Goal: Task Accomplishment & Management: Use online tool/utility

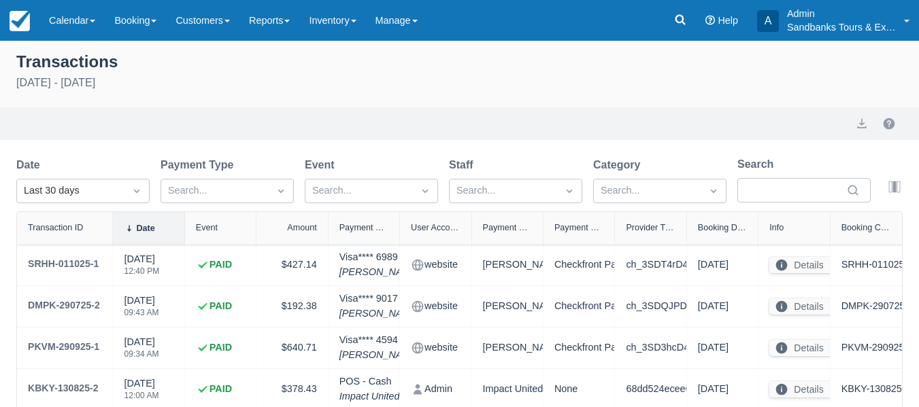
select select "10"
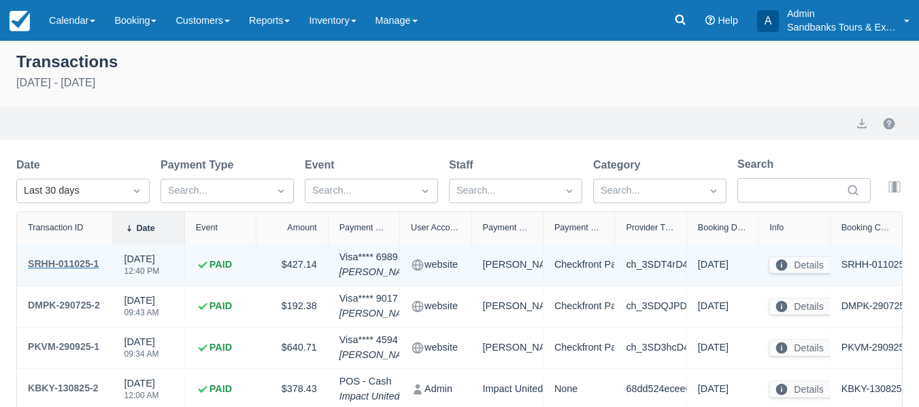
click at [72, 264] on div "SRHH-011025-1" at bounding box center [63, 264] width 71 height 16
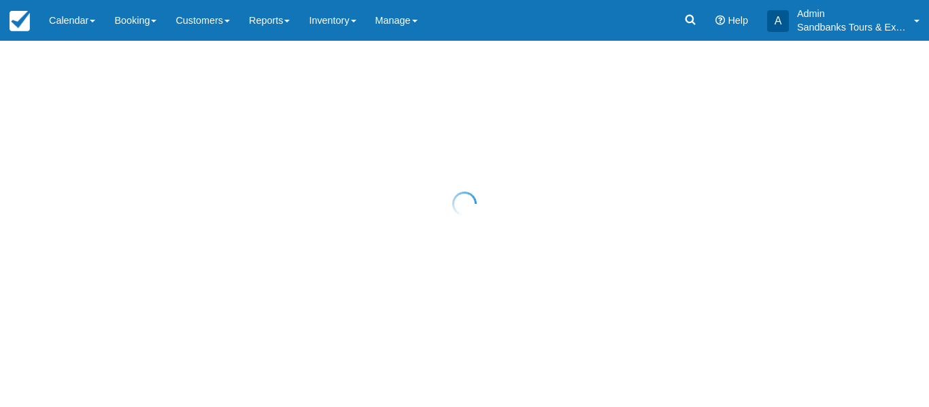
select select "10"
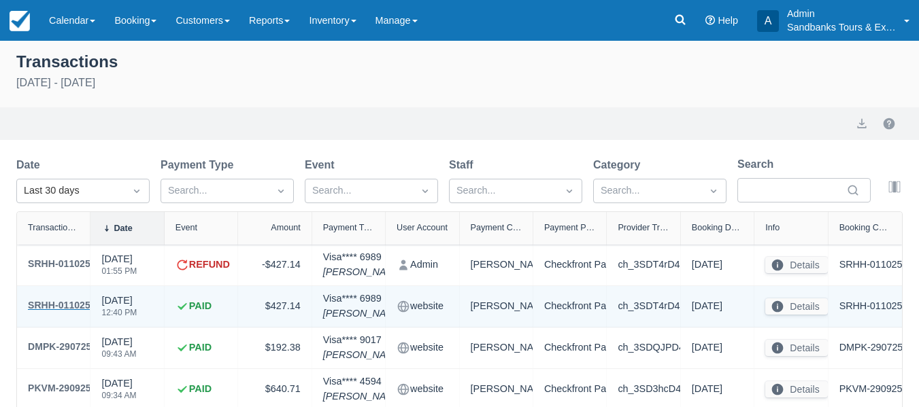
click at [61, 301] on div "SRHH-011025-1" at bounding box center [63, 305] width 71 height 16
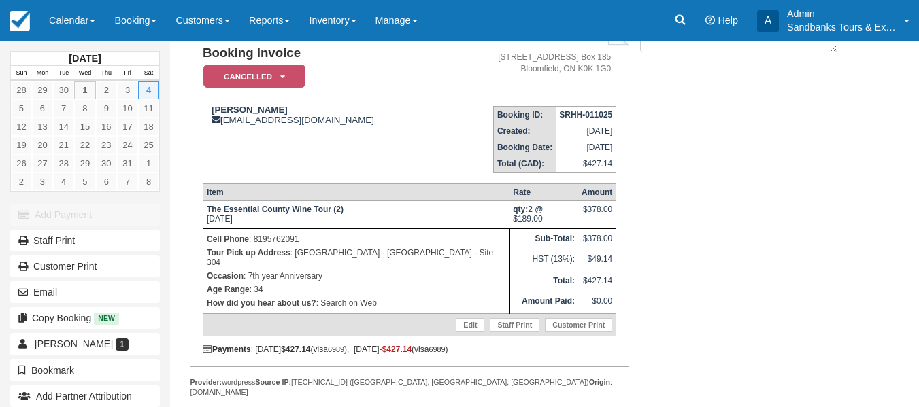
scroll to position [33, 0]
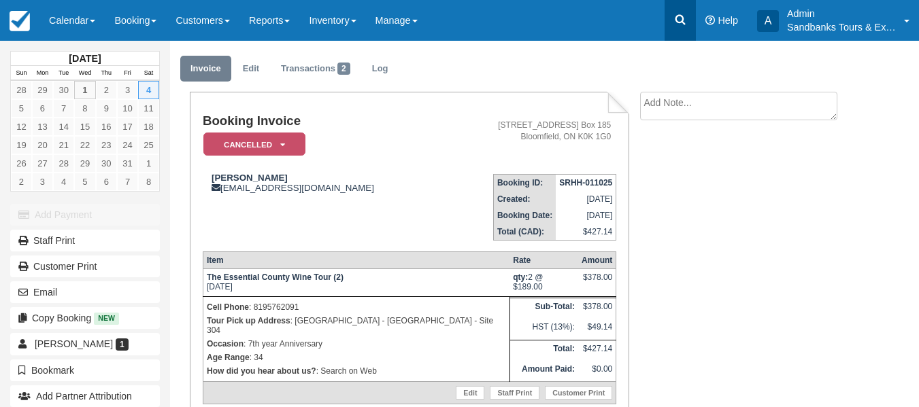
click at [679, 20] on icon at bounding box center [680, 20] width 14 height 14
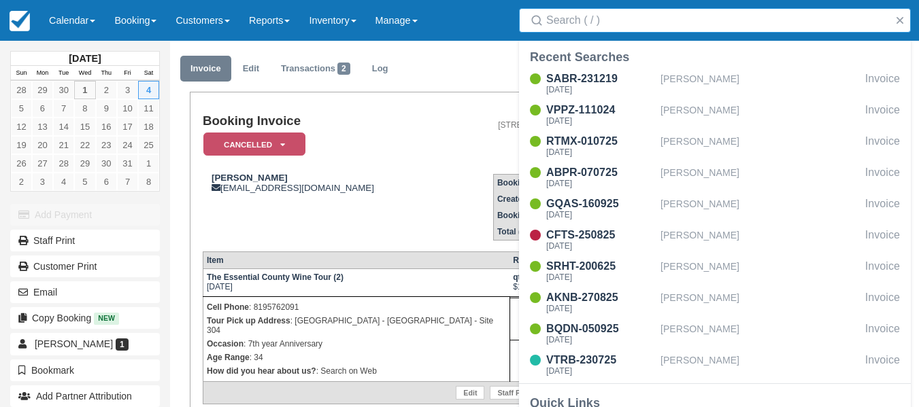
click at [497, 27] on div "Menu Calendar Booking Customer Inventory Booking Daily Manifest Daily List Note…" at bounding box center [459, 20] width 919 height 41
click at [71, 243] on link "Staff Print" at bounding box center [85, 241] width 150 height 22
